Goal: Find specific page/section: Find specific page/section

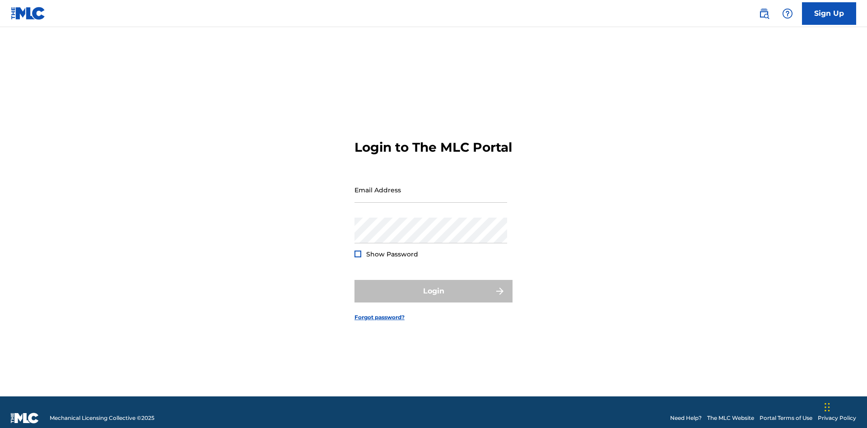
scroll to position [12, 0]
click at [431, 186] on input "Email Address" at bounding box center [431, 190] width 153 height 26
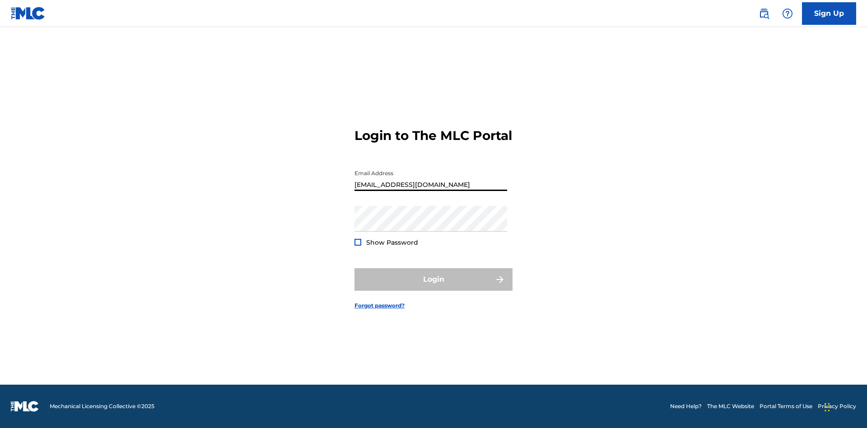
type input "XenaSongwriter@gmail.com"
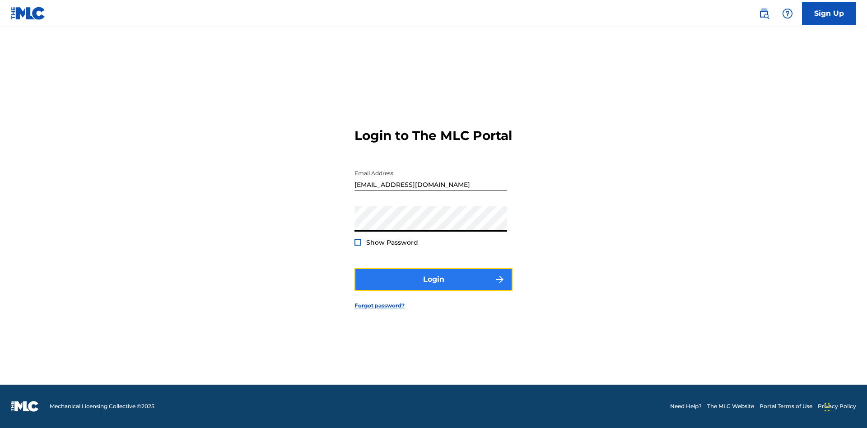
click at [434, 287] on button "Login" at bounding box center [434, 279] width 158 height 23
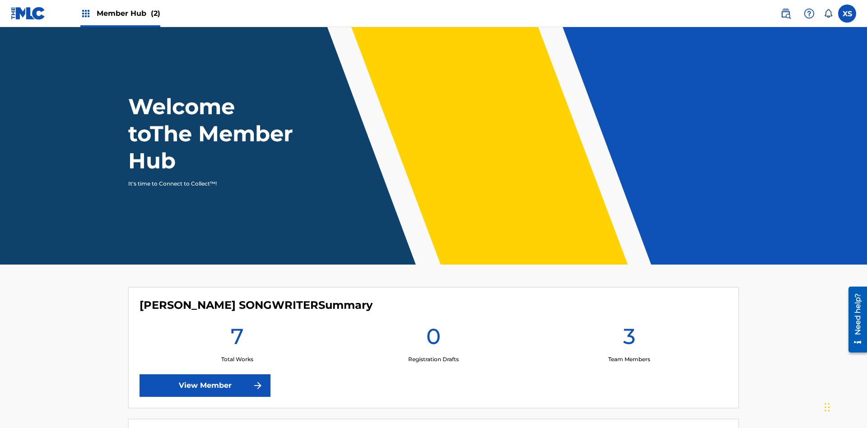
scroll to position [39, 0]
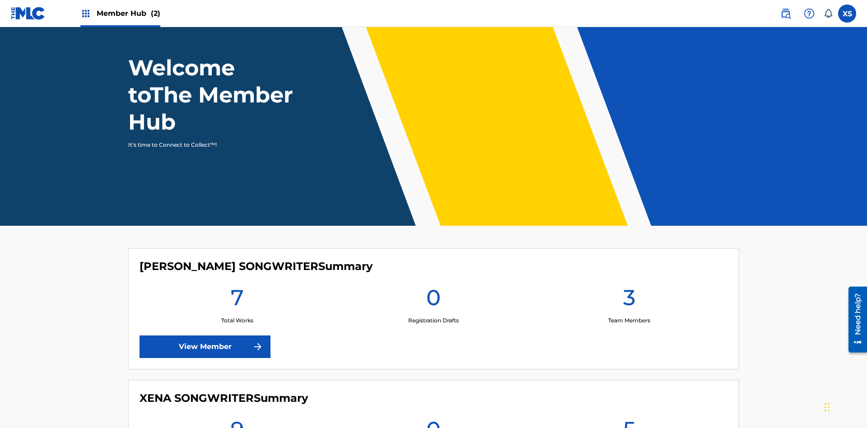
click at [120, 13] on span "Member Hub (2)" at bounding box center [129, 13] width 64 height 10
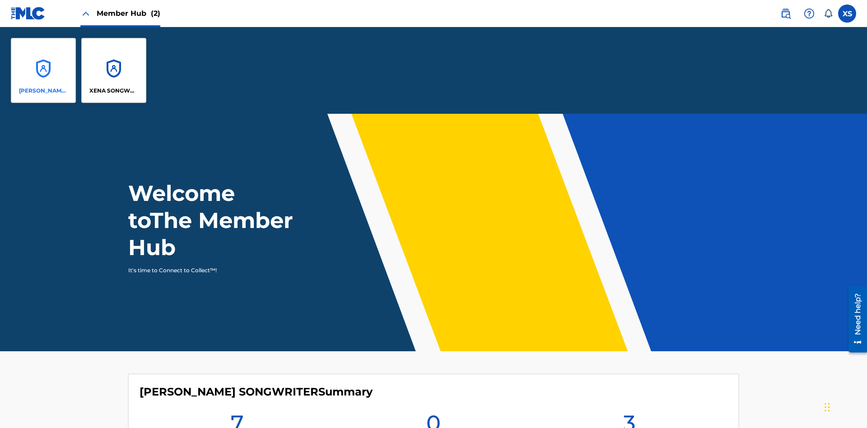
click at [43, 91] on p "CLEO SONGWRITER" at bounding box center [43, 91] width 49 height 8
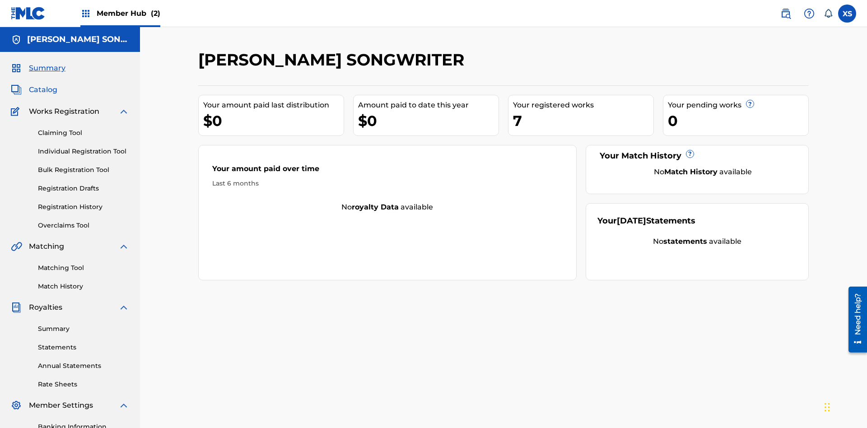
click at [43, 84] on span "Catalog" at bounding box center [43, 89] width 28 height 11
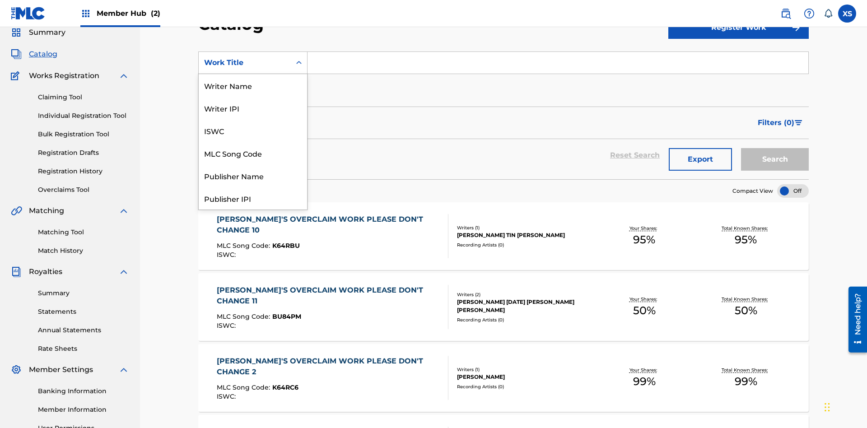
scroll to position [136, 0]
click at [253, 198] on div "Work Title" at bounding box center [253, 198] width 108 height 23
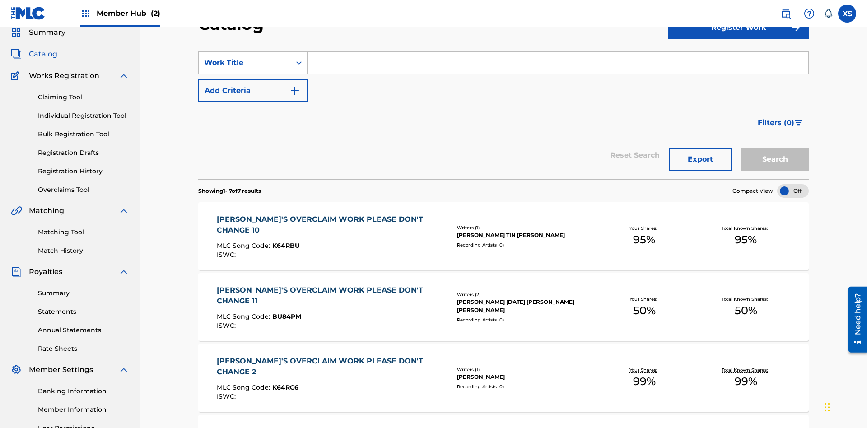
click at [558, 65] on input "Search Form" at bounding box center [558, 63] width 501 height 22
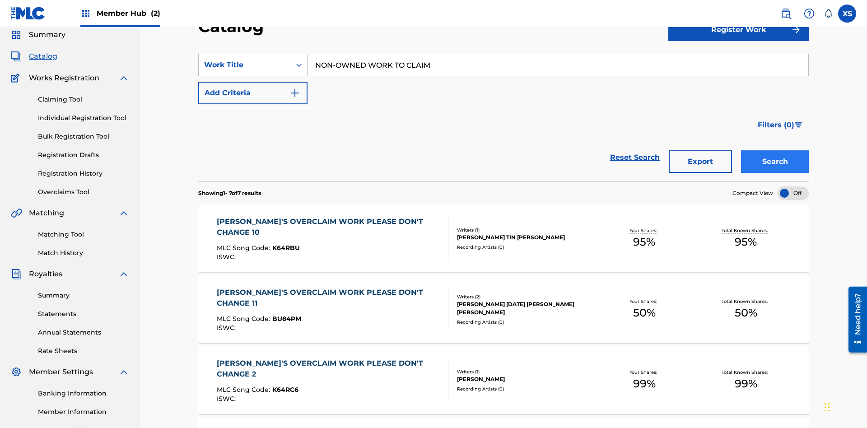
type input "NON-OWNED WORK TO CLAIM"
click at [775, 150] on button "Search" at bounding box center [775, 161] width 68 height 23
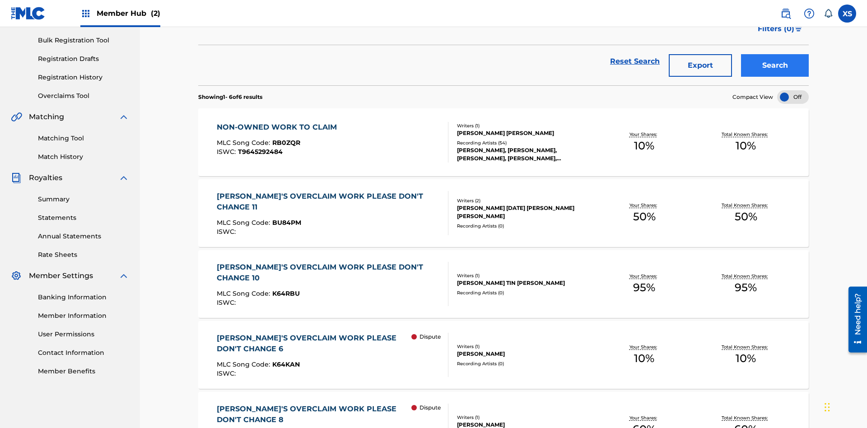
scroll to position [0, 0]
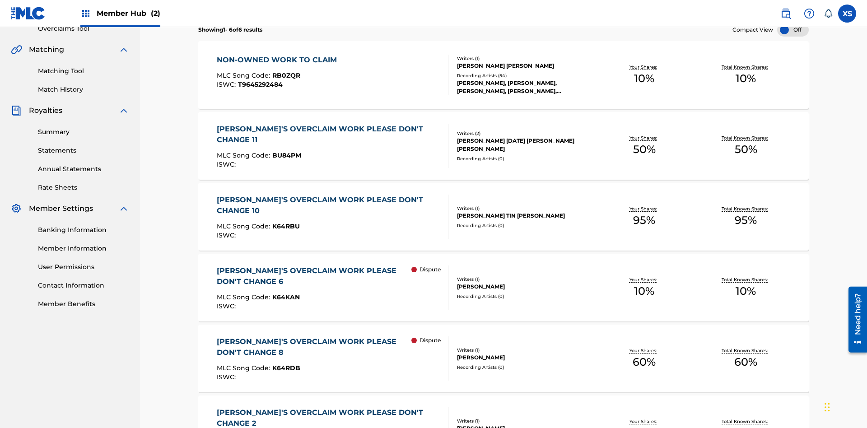
click at [285, 71] on span "RB0ZQR" at bounding box center [286, 75] width 28 height 8
